Goal: Information Seeking & Learning: Learn about a topic

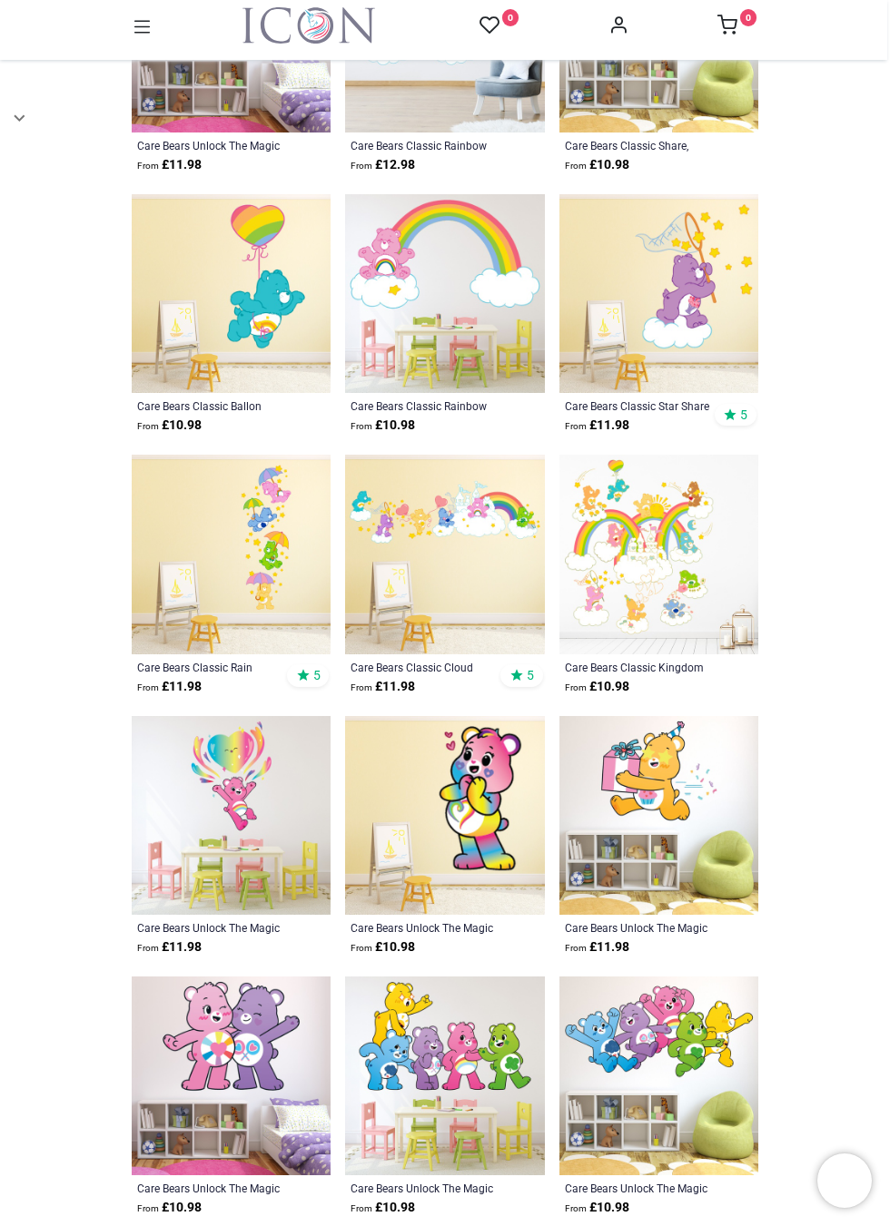
scroll to position [879, 0]
click at [452, 516] on img at bounding box center [444, 555] width 199 height 199
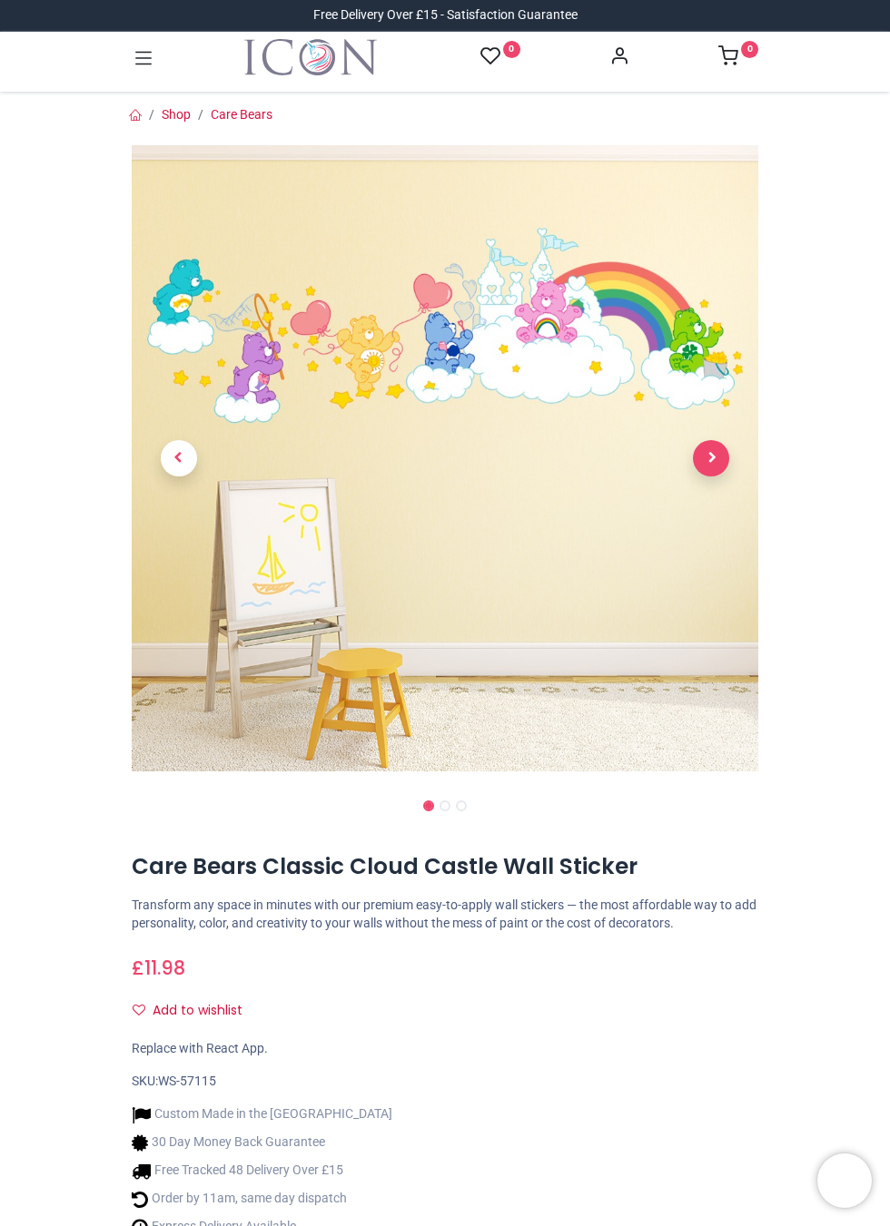
click at [711, 458] on span "Next" at bounding box center [711, 458] width 36 height 36
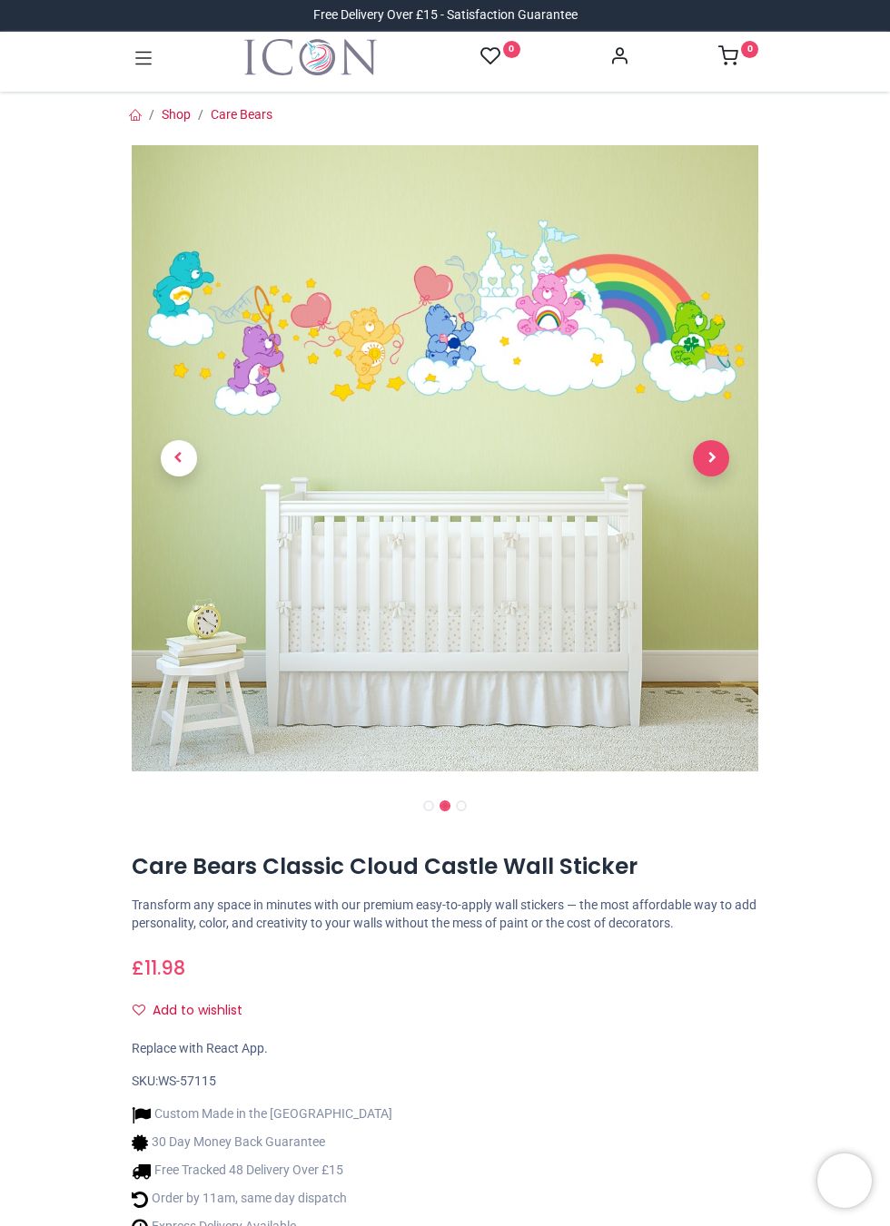
click at [710, 456] on span "Next" at bounding box center [711, 458] width 36 height 36
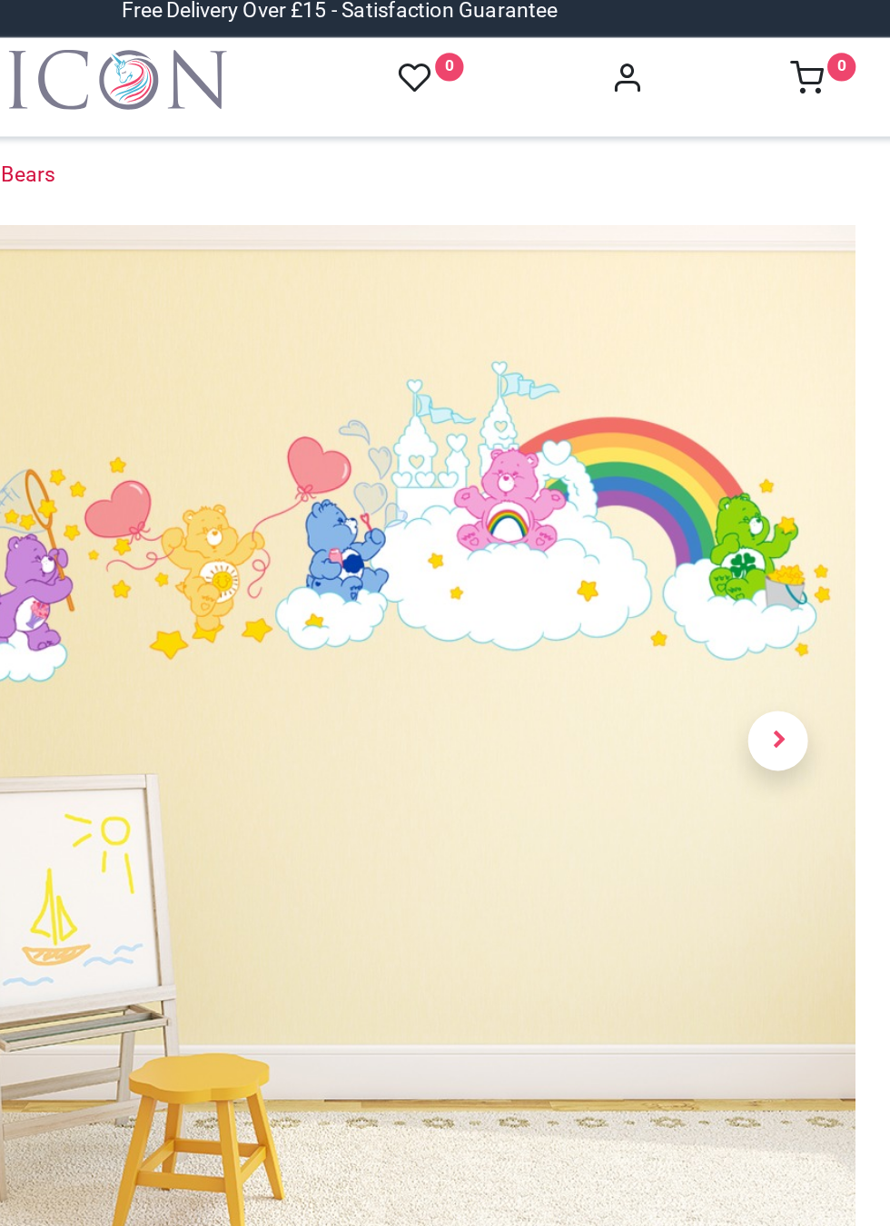
click at [543, 294] on img at bounding box center [445, 458] width 626 height 626
